Goal: Task Accomplishment & Management: Manage account settings

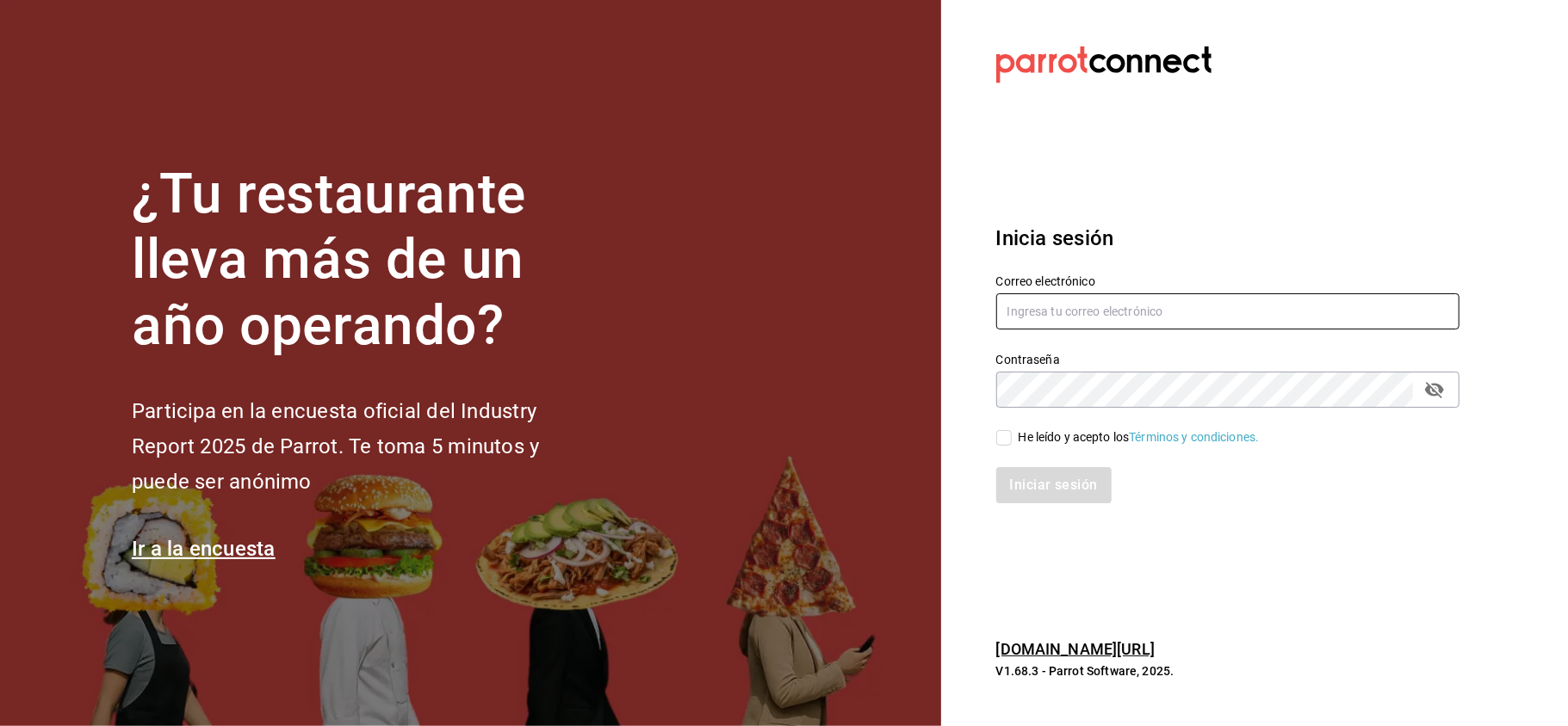
type input "[PERSON_NAME][EMAIL_ADDRESS][DOMAIN_NAME]"
click at [1006, 437] on input "He leído y acepto los Términos y condiciones." at bounding box center [1004, 438] width 15 height 15
checkbox input "true"
click at [1045, 479] on button "Iniciar sesión" at bounding box center [1055, 486] width 117 height 36
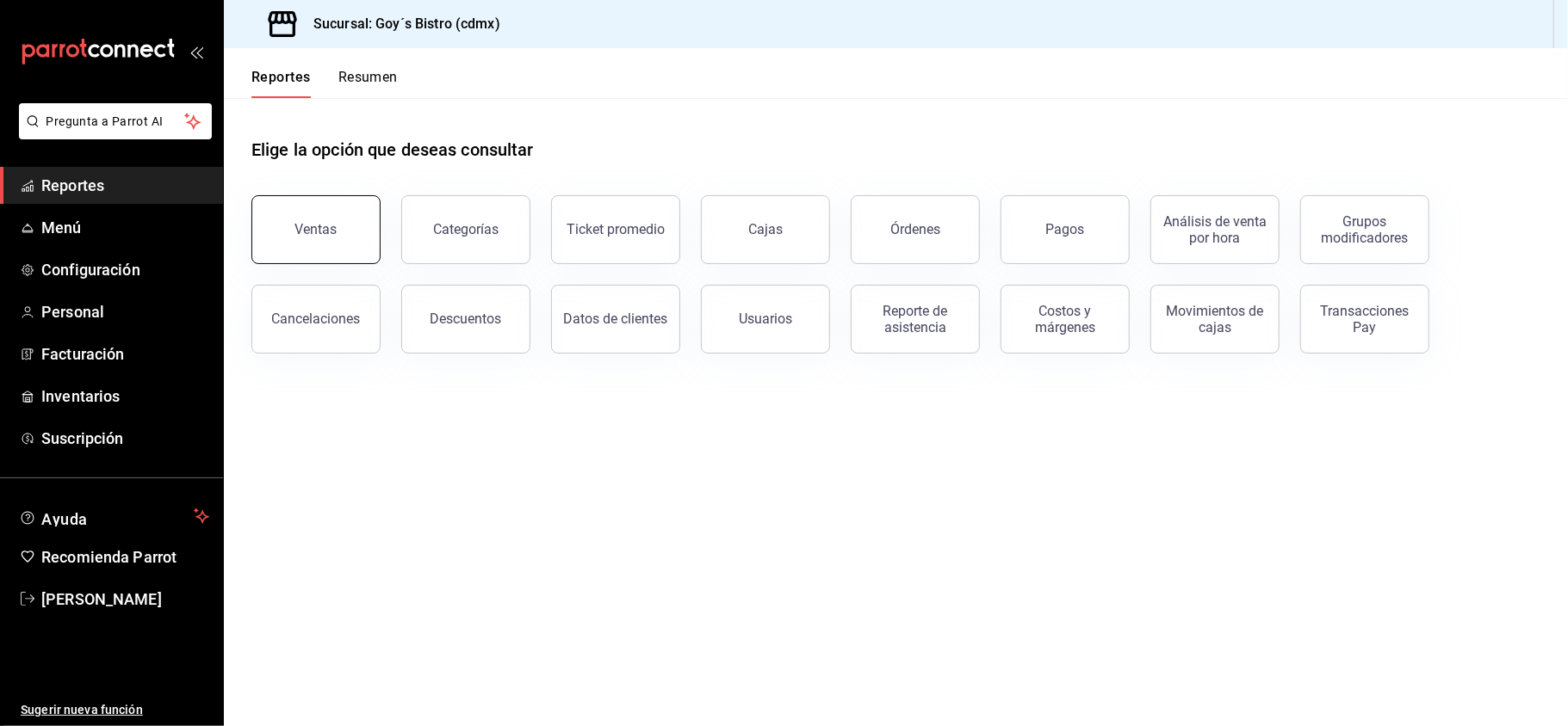
click at [322, 234] on div "Ventas" at bounding box center [317, 229] width 43 height 16
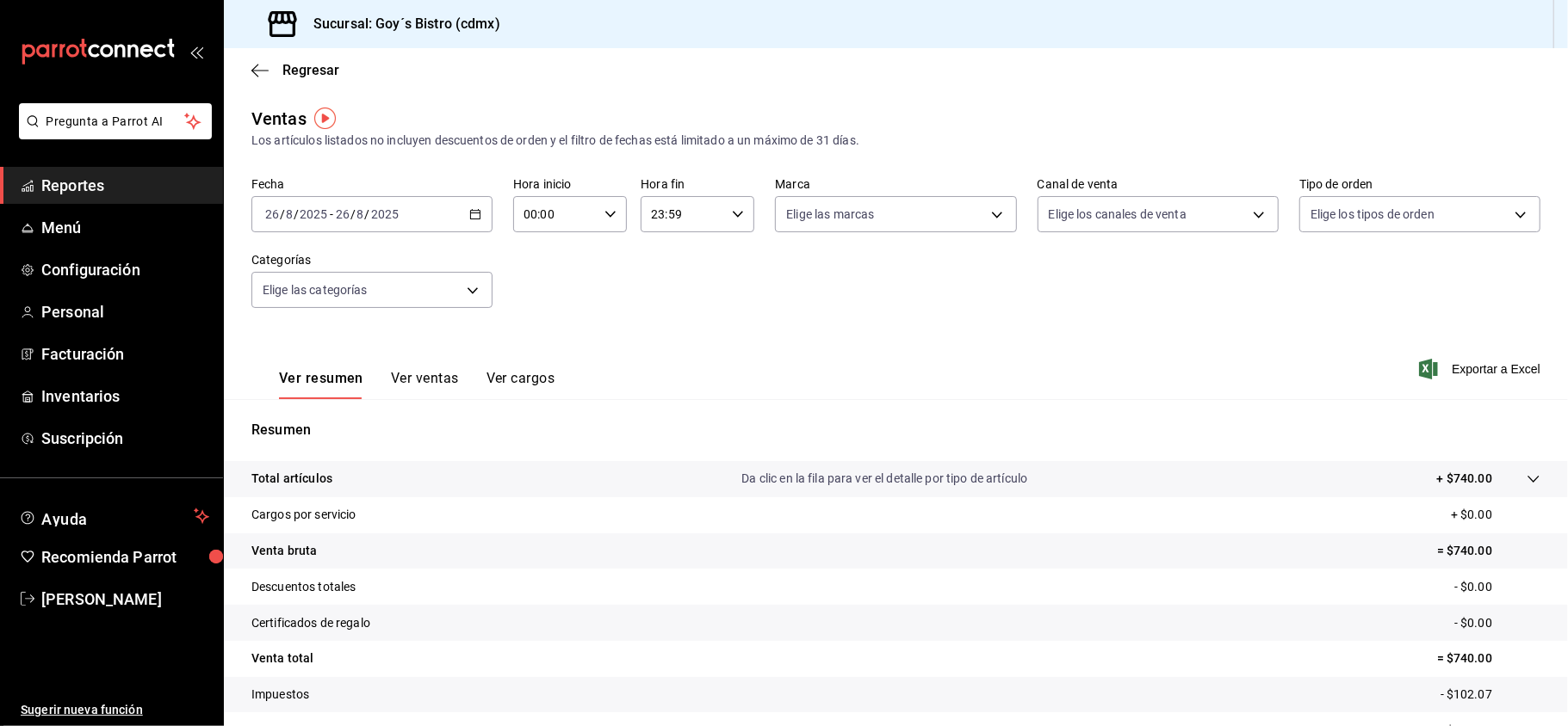
click at [122, 180] on span "Reportes" at bounding box center [125, 186] width 168 height 24
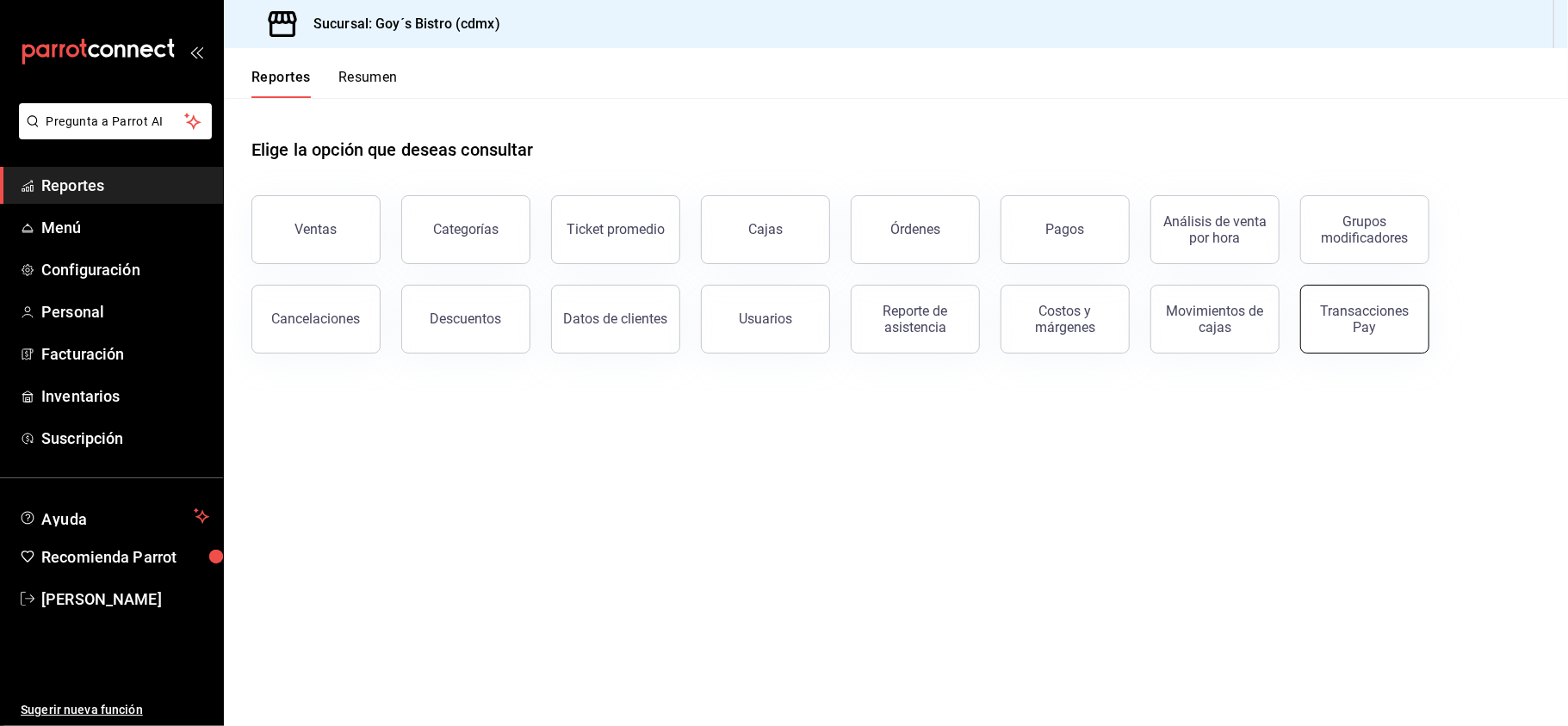
click at [1364, 332] on div "Transacciones Pay" at bounding box center [1365, 319] width 107 height 33
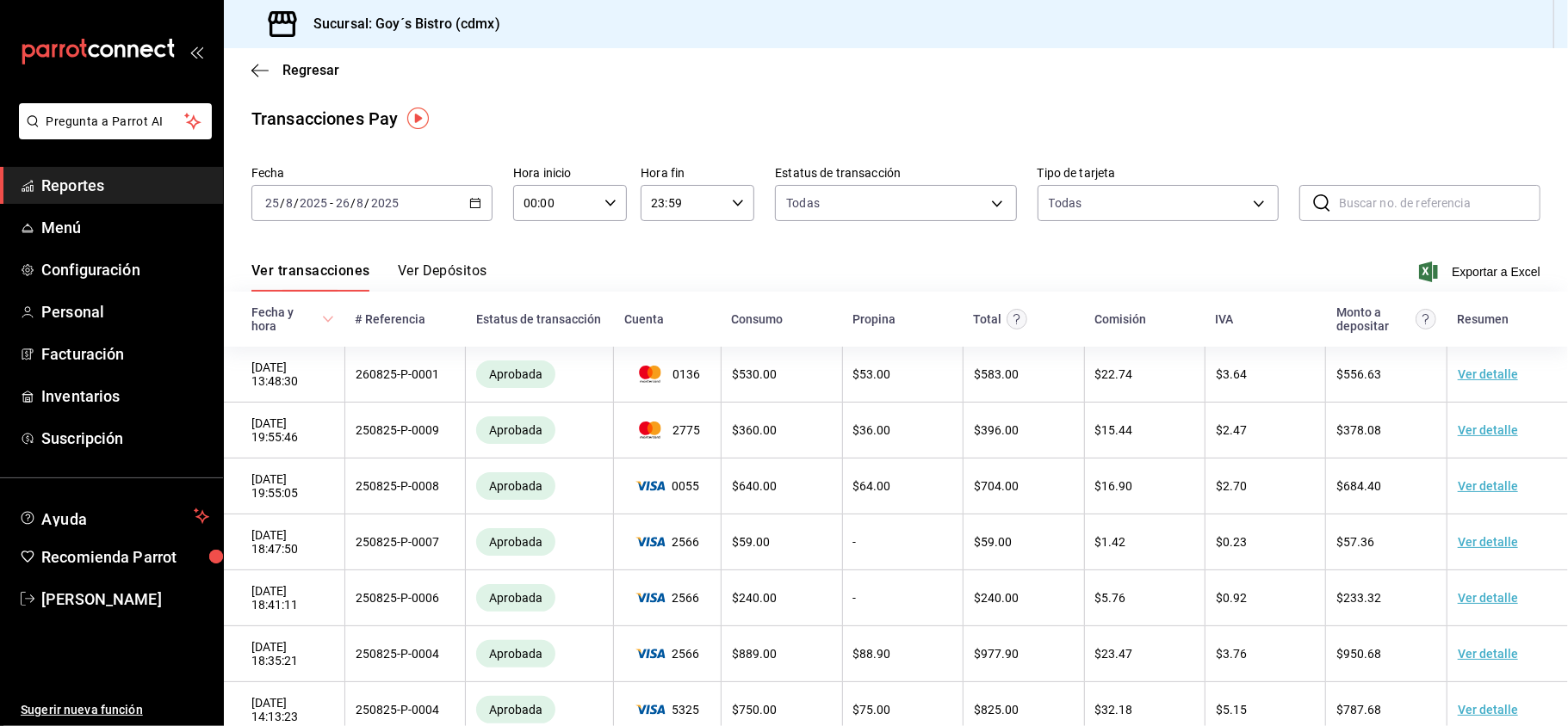
click at [472, 201] on \(Stroke\) "button" at bounding box center [475, 201] width 9 height 1
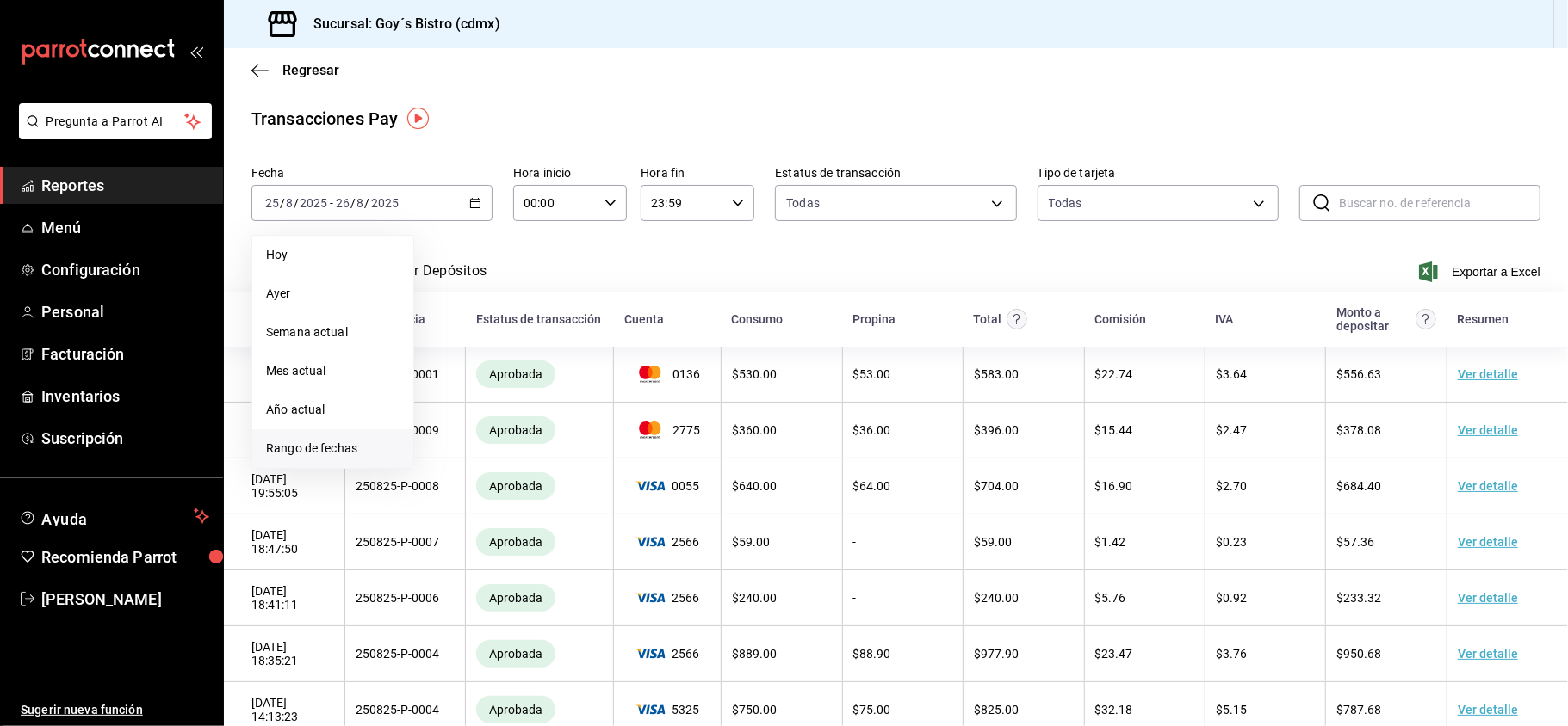
click at [339, 440] on span "Rango de fechas" at bounding box center [332, 449] width 133 height 18
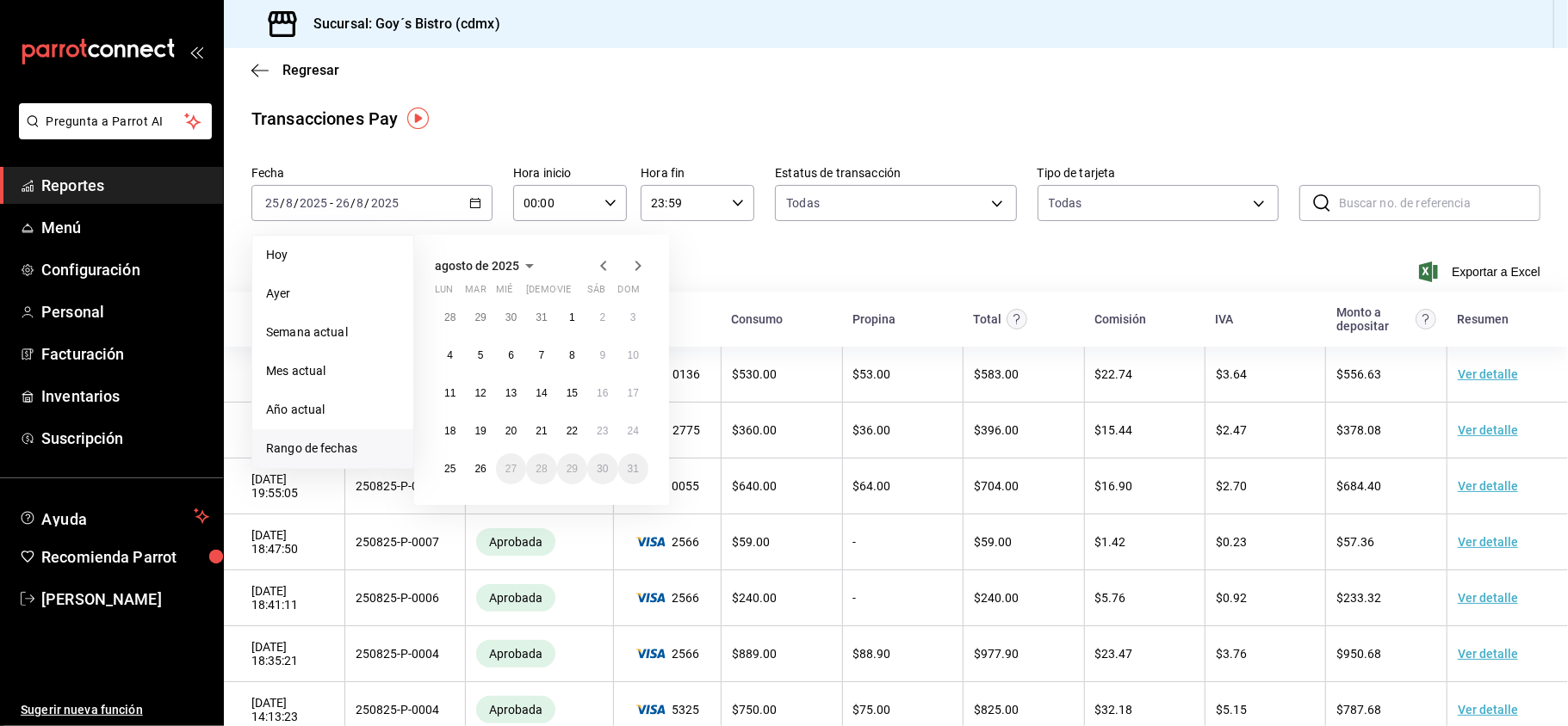
click at [598, 264] on icon "button" at bounding box center [603, 266] width 21 height 21
click at [486, 314] on button "1" at bounding box center [480, 324] width 30 height 31
click at [549, 466] on button "31" at bounding box center [541, 476] width 30 height 31
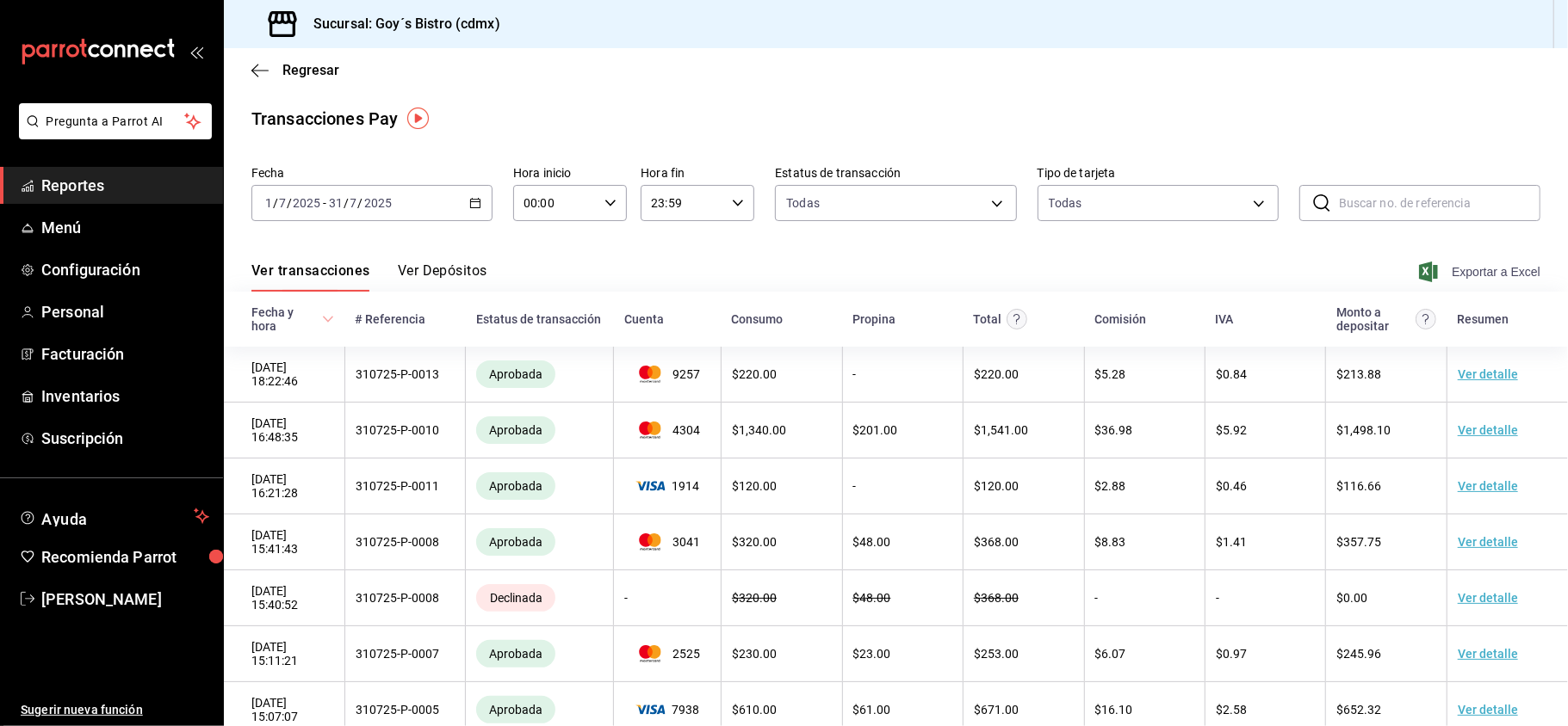
click at [1472, 276] on span "Exportar a Excel" at bounding box center [1482, 272] width 118 height 21
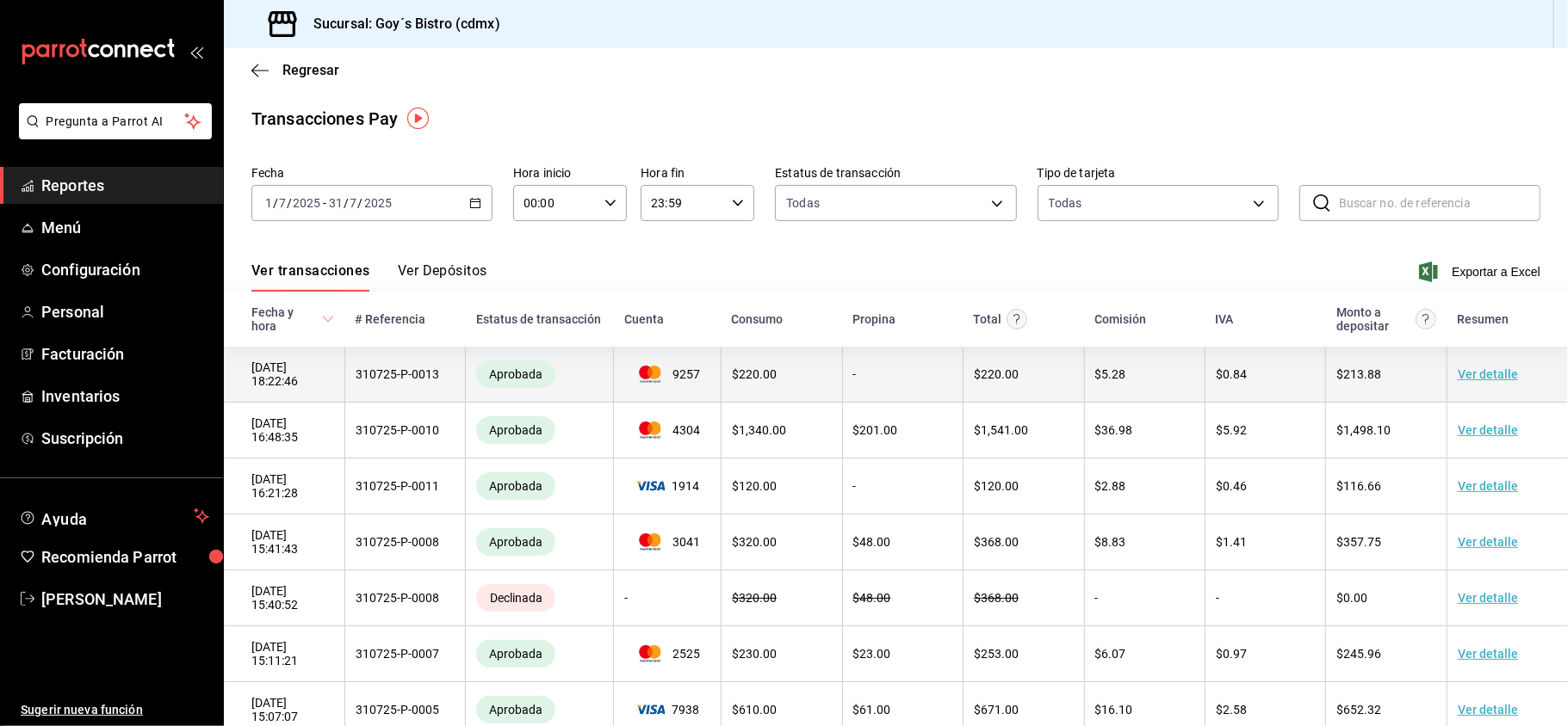
click at [1465, 381] on link "Ver detalle" at bounding box center [1487, 373] width 60 height 14
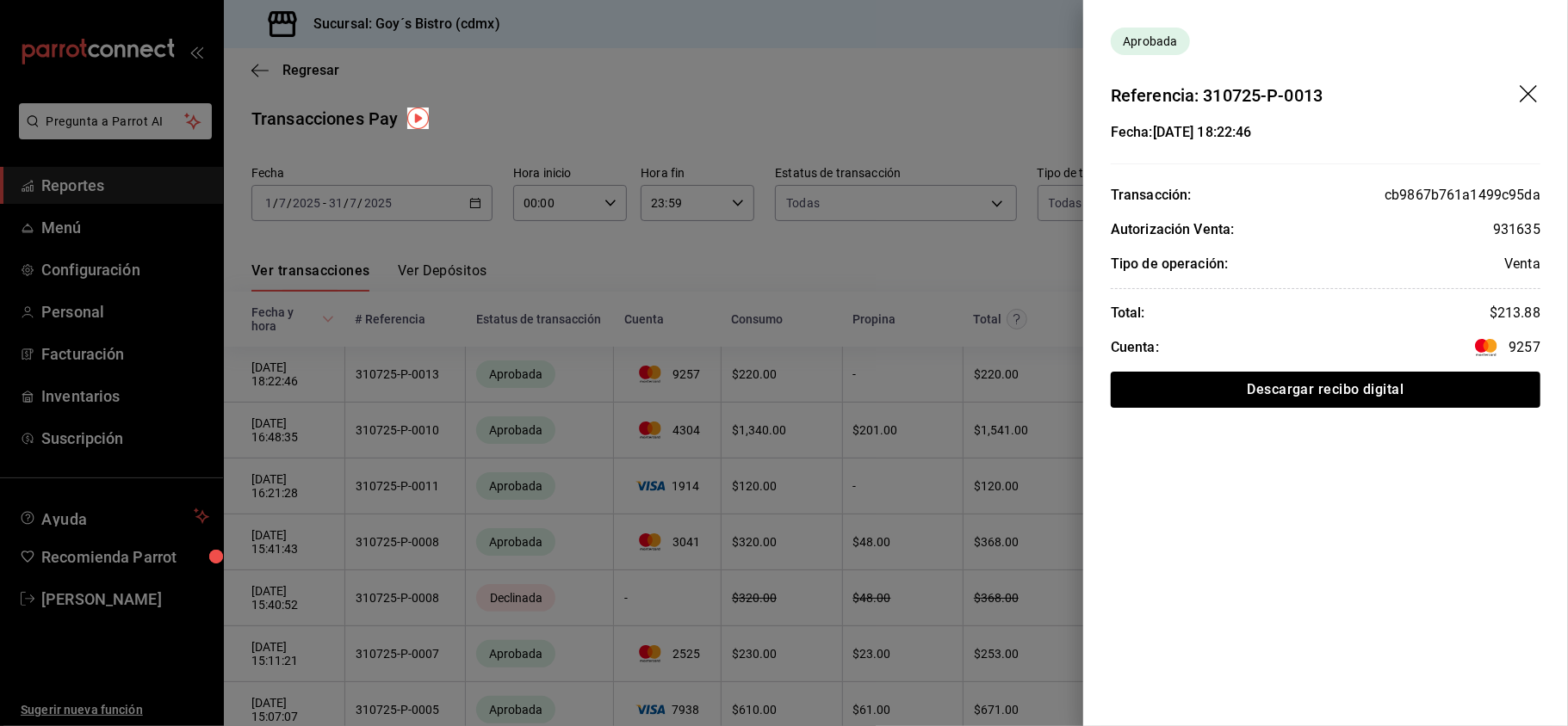
click at [1041, 575] on div at bounding box center [784, 363] width 1568 height 726
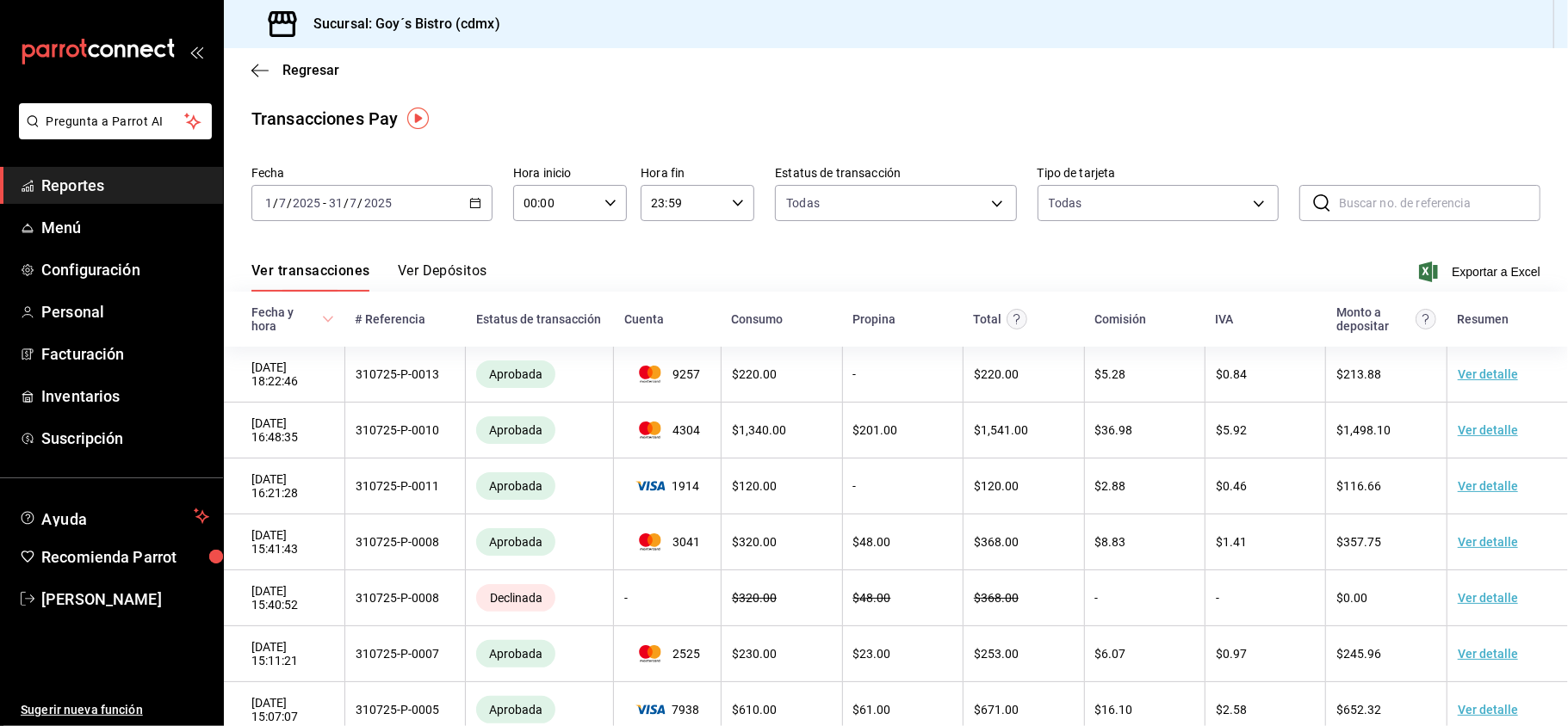
click at [76, 193] on span "Reportes" at bounding box center [125, 186] width 168 height 24
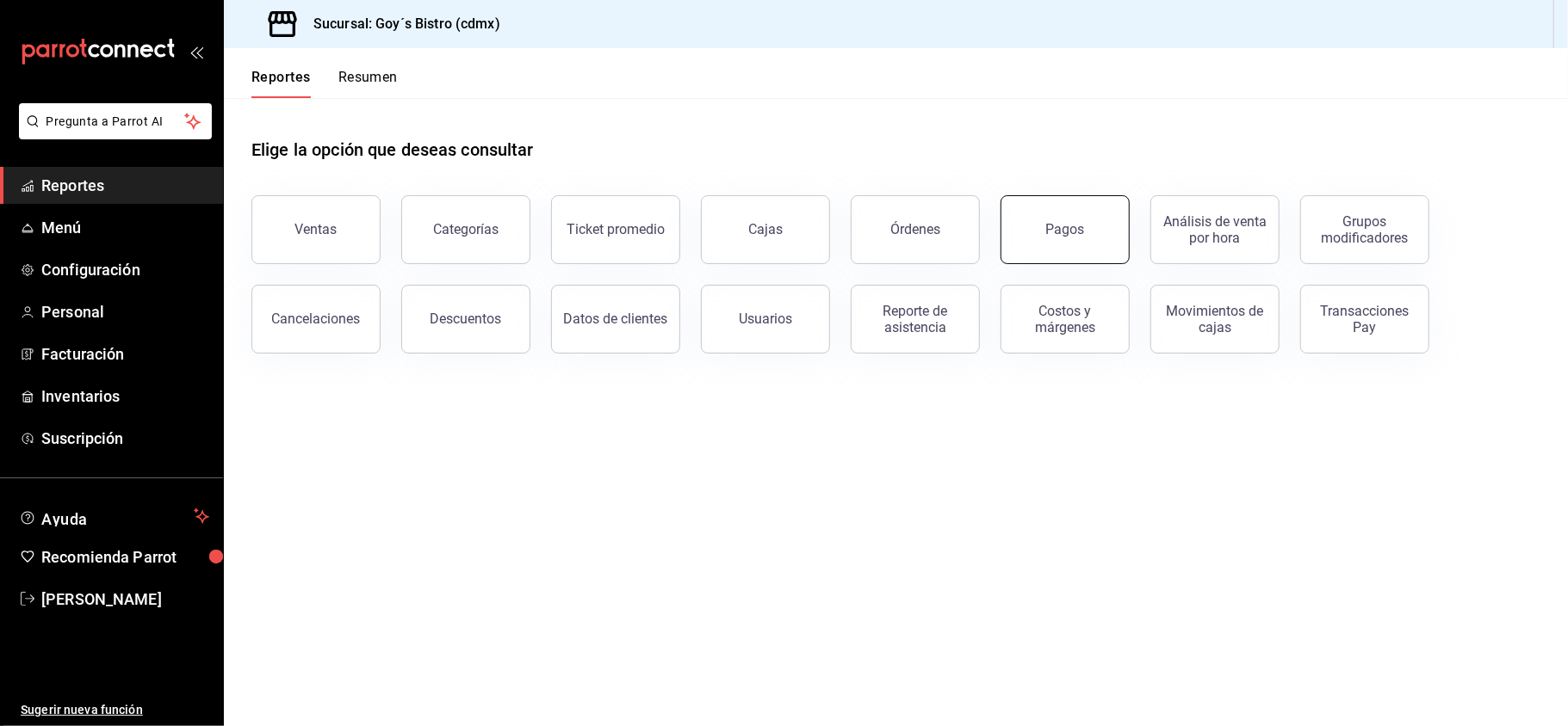
click at [1063, 235] on div "Pagos" at bounding box center [1066, 229] width 39 height 16
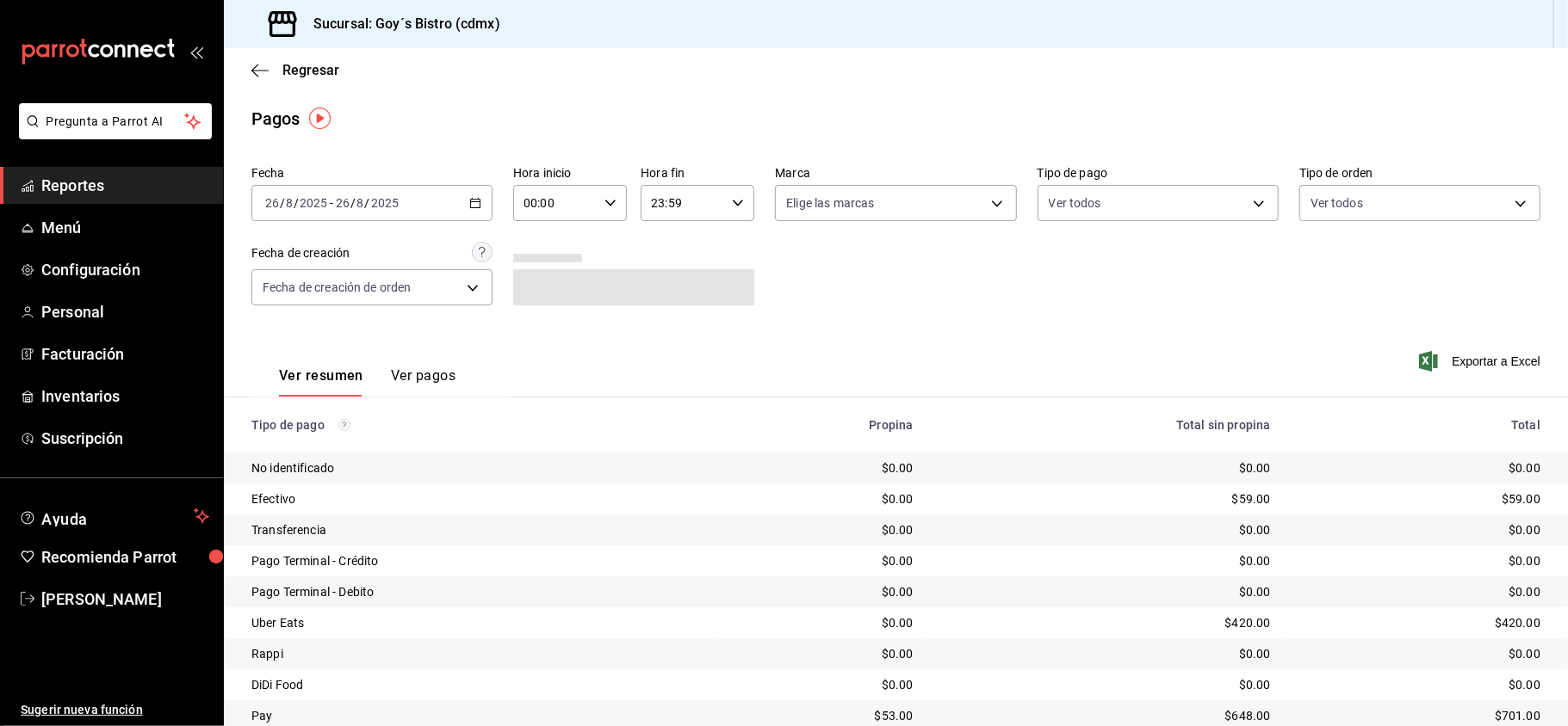
click at [469, 203] on icon "button" at bounding box center [474, 202] width 12 height 12
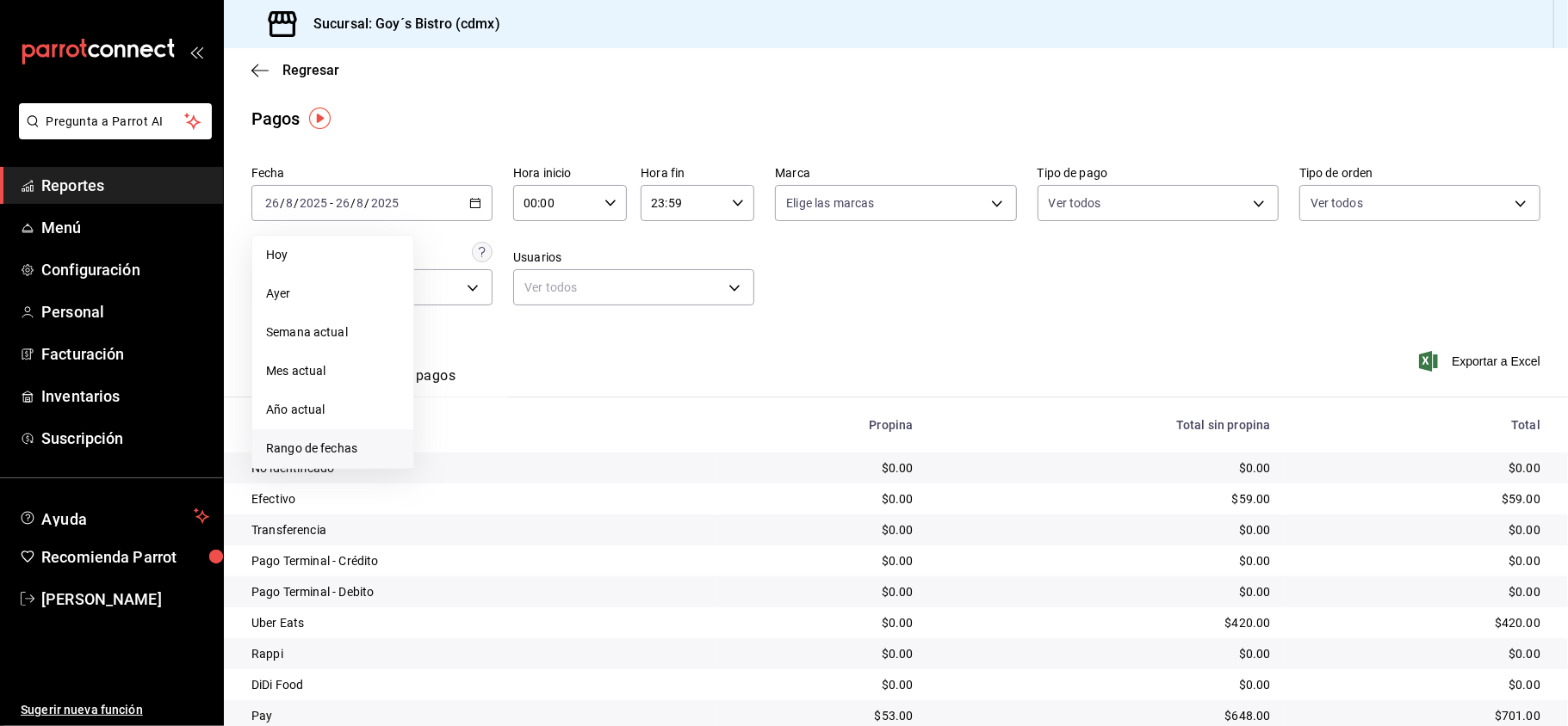
click at [318, 450] on span "Rango de fechas" at bounding box center [332, 449] width 133 height 18
click at [600, 265] on icon "button" at bounding box center [603, 266] width 21 height 21
click at [473, 321] on button "1" at bounding box center [480, 324] width 30 height 31
click at [541, 461] on button "31" at bounding box center [541, 476] width 30 height 31
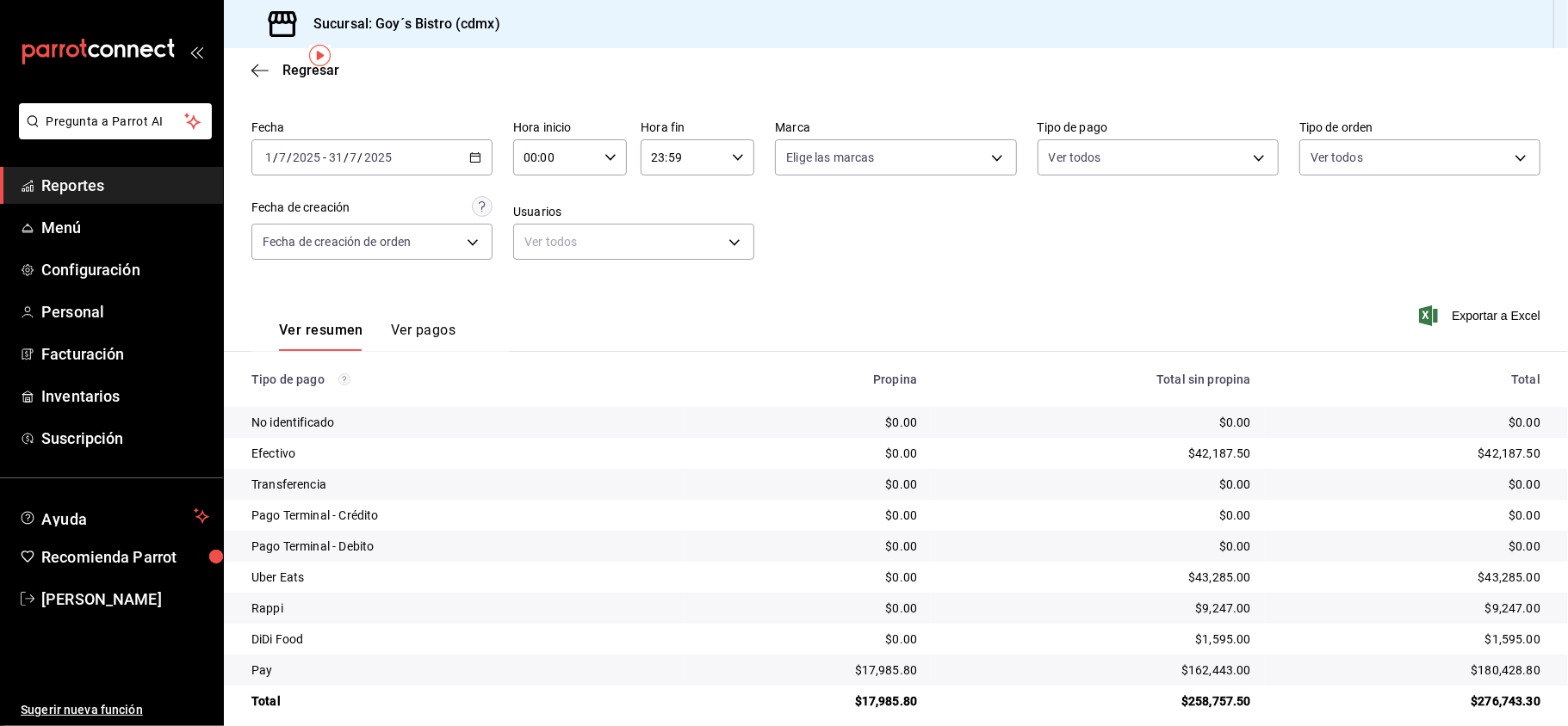
scroll to position [65, 0]
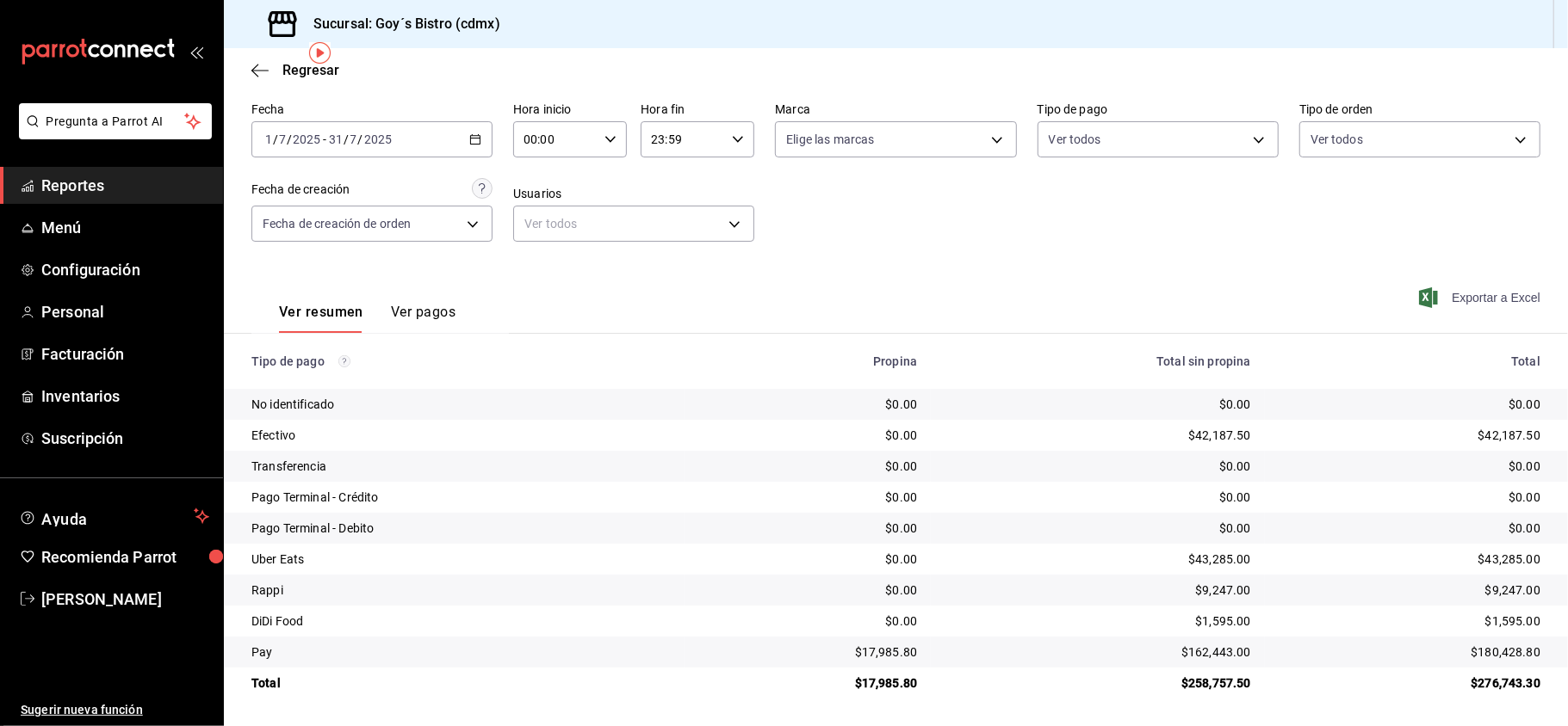
click at [1454, 295] on span "Exportar a Excel" at bounding box center [1482, 297] width 118 height 21
click at [1037, 509] on td "$0.00" at bounding box center [1097, 498] width 334 height 31
click at [414, 312] on button "Ver pagos" at bounding box center [423, 318] width 64 height 29
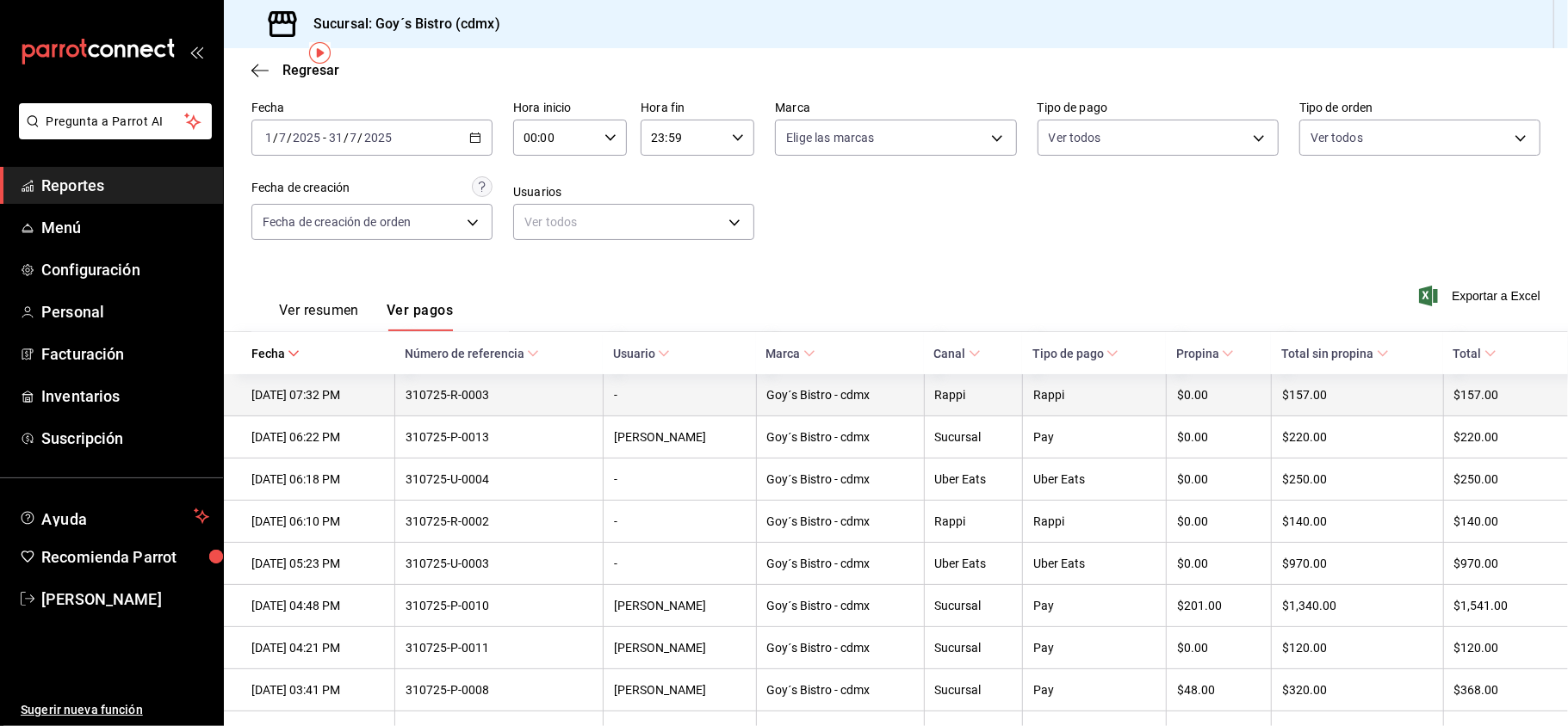
click at [1323, 398] on div "$157.00" at bounding box center [1357, 394] width 150 height 14
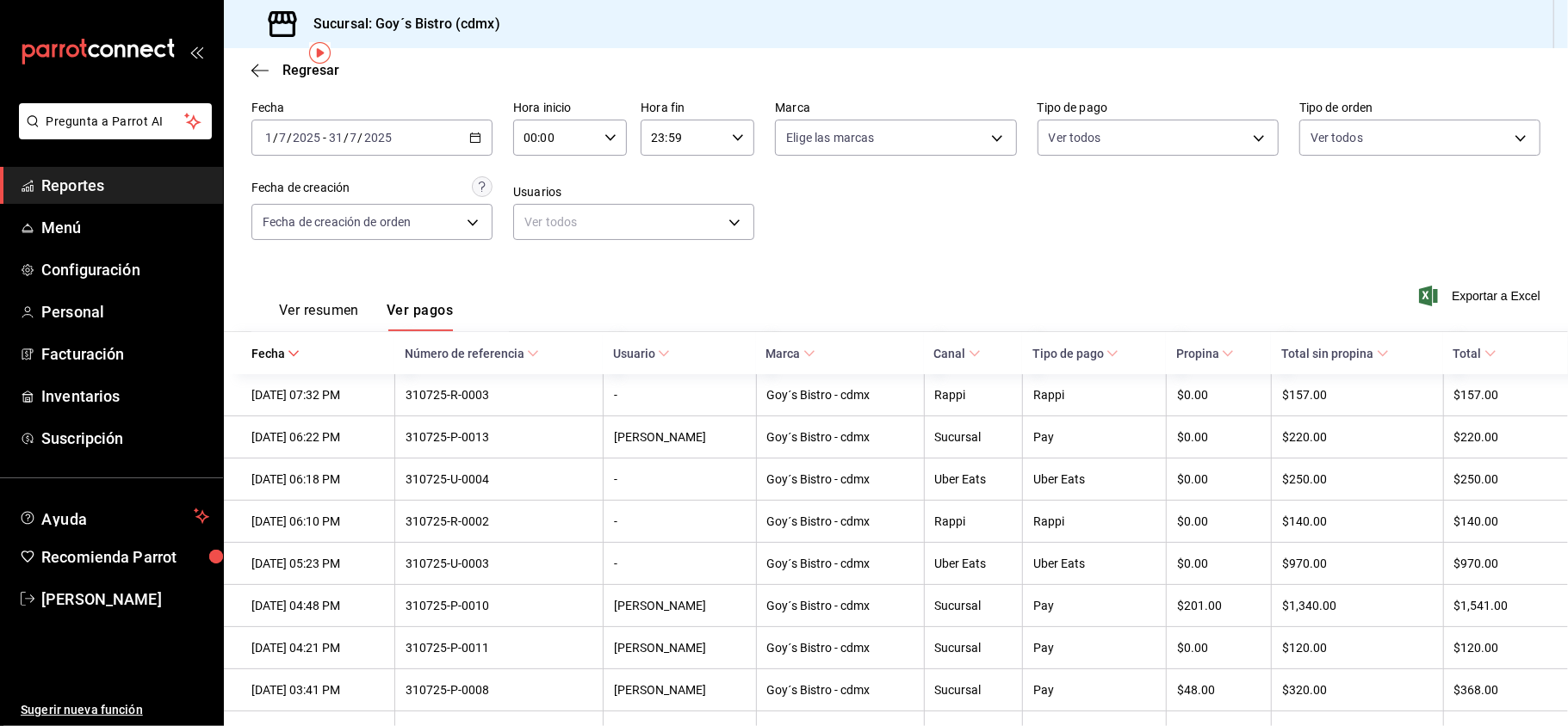
click at [1377, 355] on icon at bounding box center [1382, 353] width 12 height 12
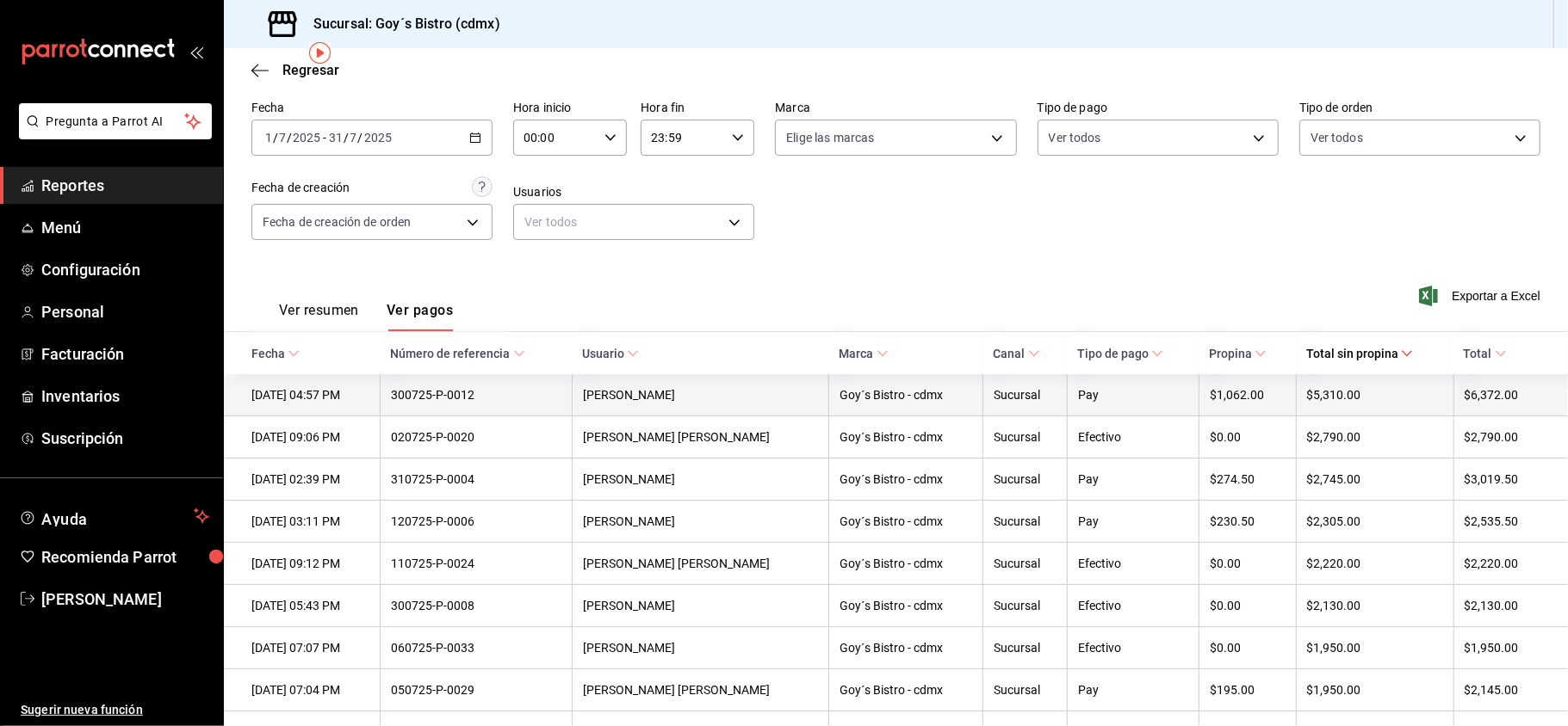
click at [1372, 398] on div "$5,310.00" at bounding box center [1375, 394] width 136 height 14
click at [380, 397] on th "30/07/2025 04:57 PM" at bounding box center [302, 395] width 156 height 43
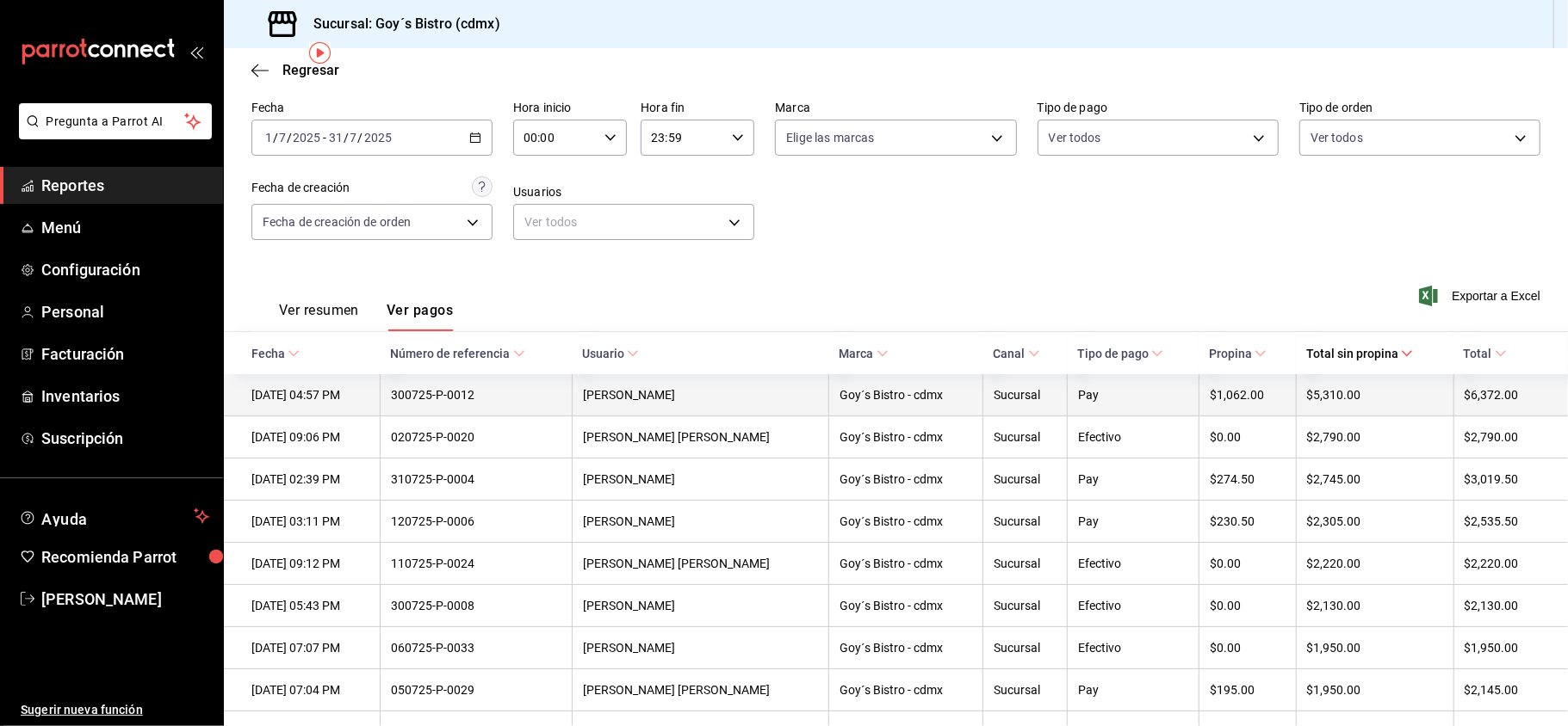
click at [380, 397] on th "30/07/2025 04:57 PM" at bounding box center [302, 395] width 156 height 43
click at [648, 393] on div "Karla Nader" at bounding box center [701, 394] width 236 height 14
